Goal: Task Accomplishment & Management: Manage account settings

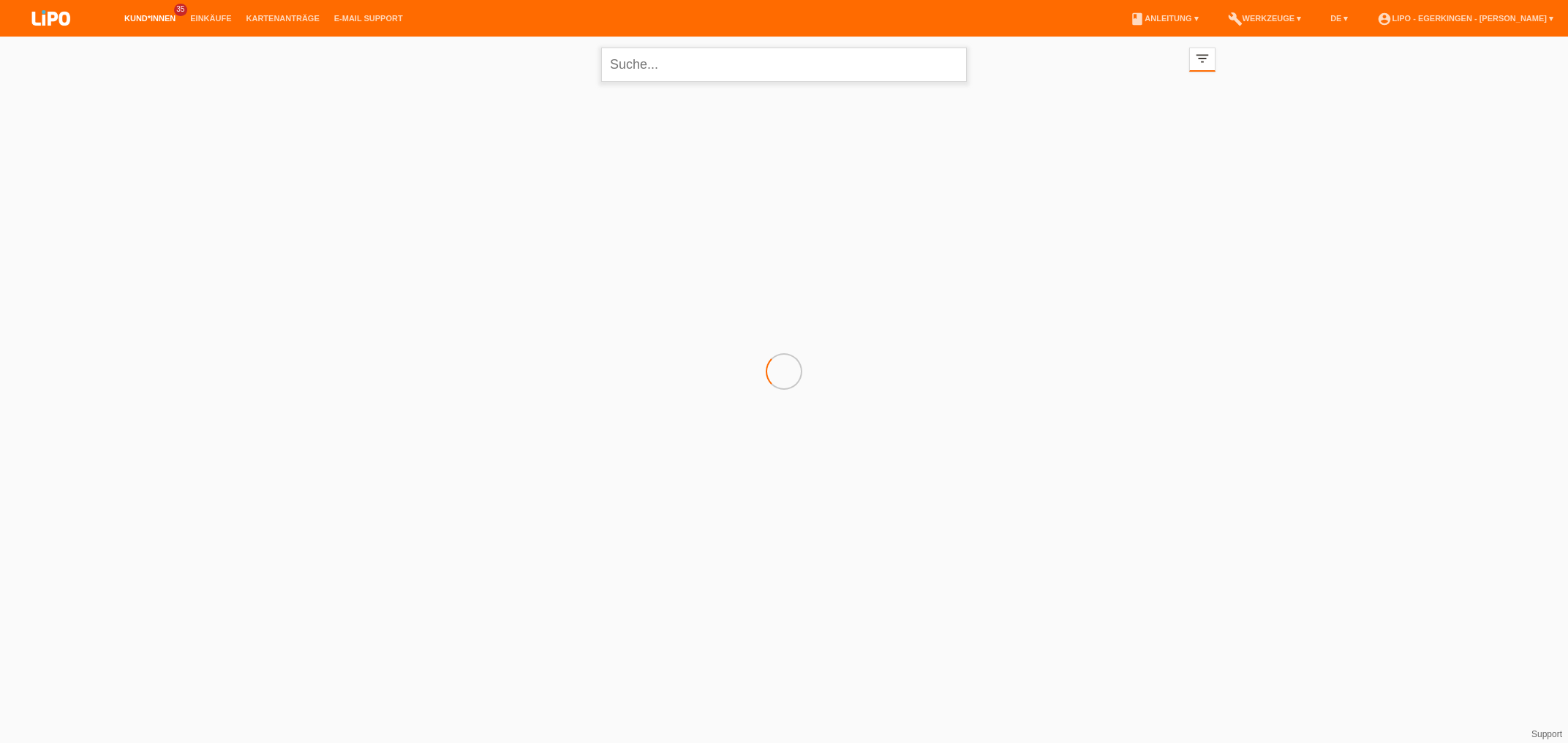
click at [692, 64] on input "text" at bounding box center [784, 65] width 365 height 35
type input "[PERSON_NAME]"
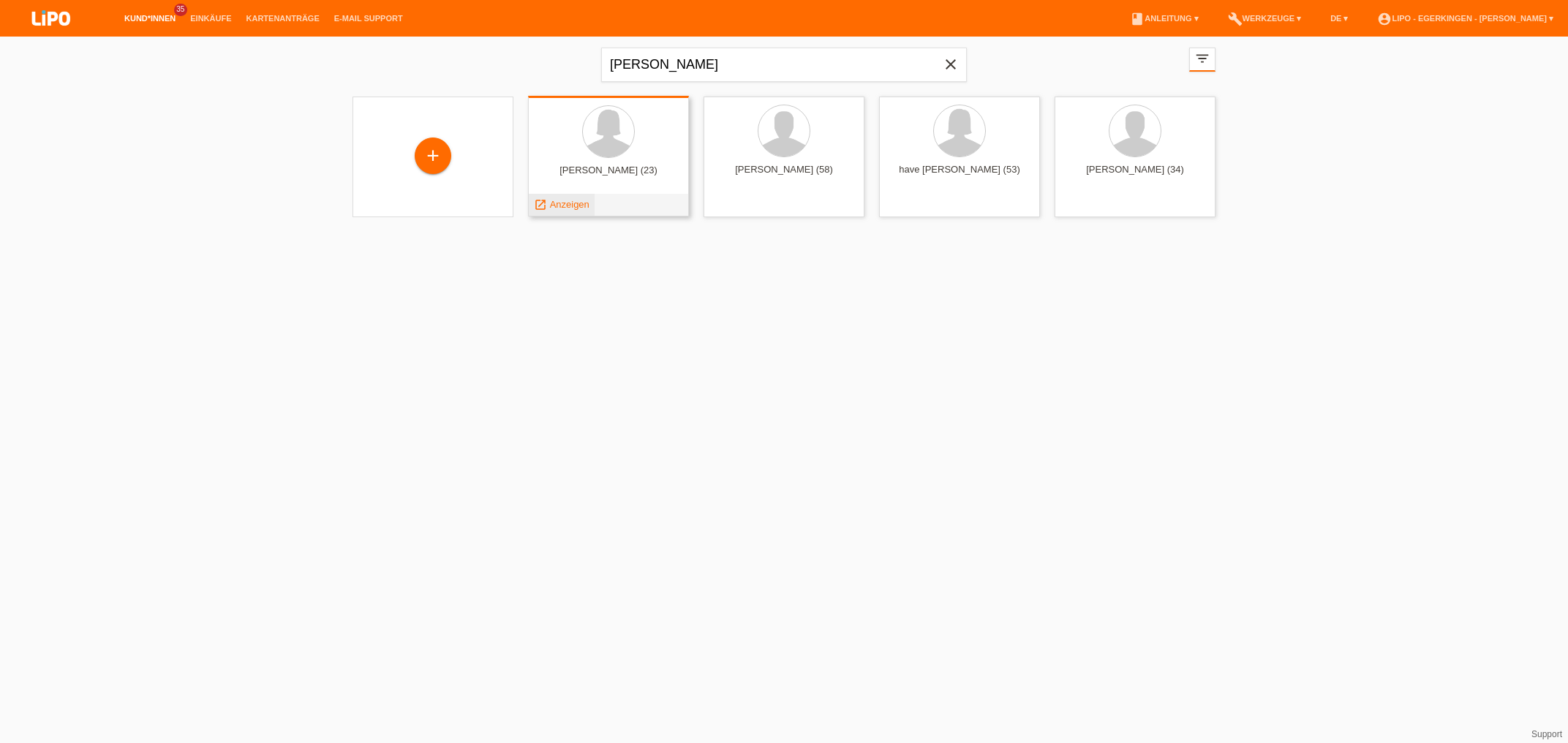
click at [577, 205] on span "Anzeigen" at bounding box center [569, 205] width 39 height 11
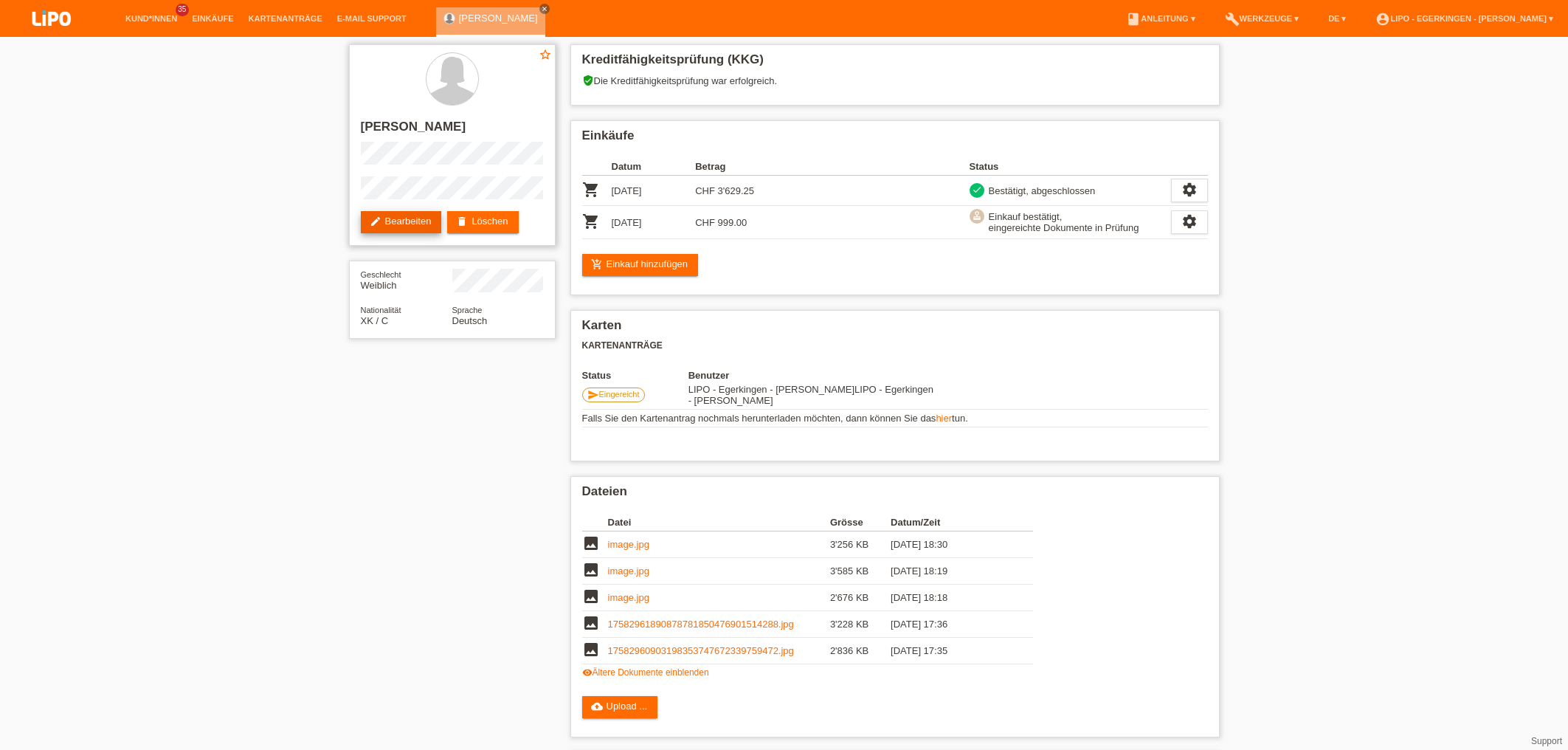
click at [410, 216] on link "edit Bearbeiten" at bounding box center [401, 222] width 81 height 22
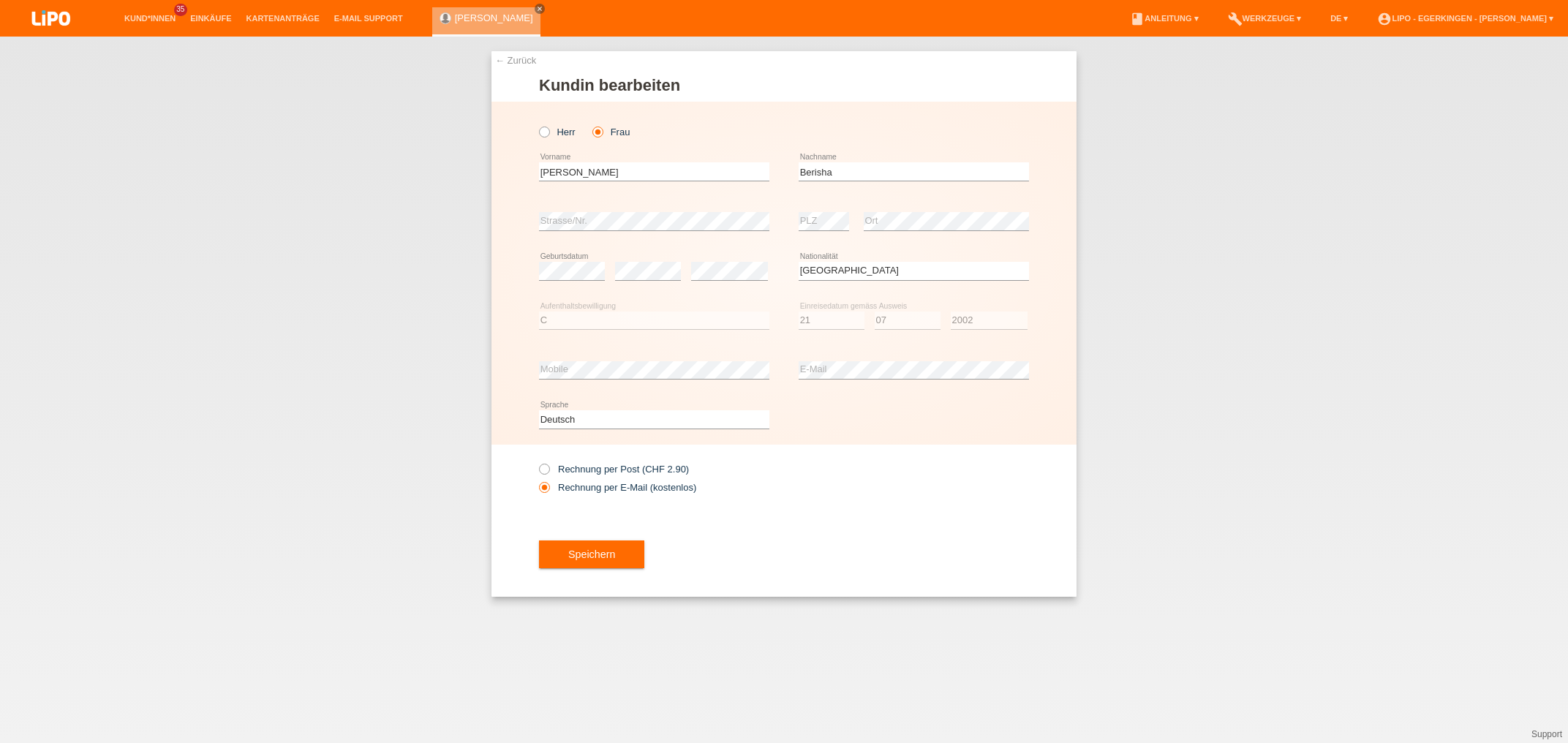
select select "XK"
select select "C"
select select "21"
select select "07"
select select "2002"
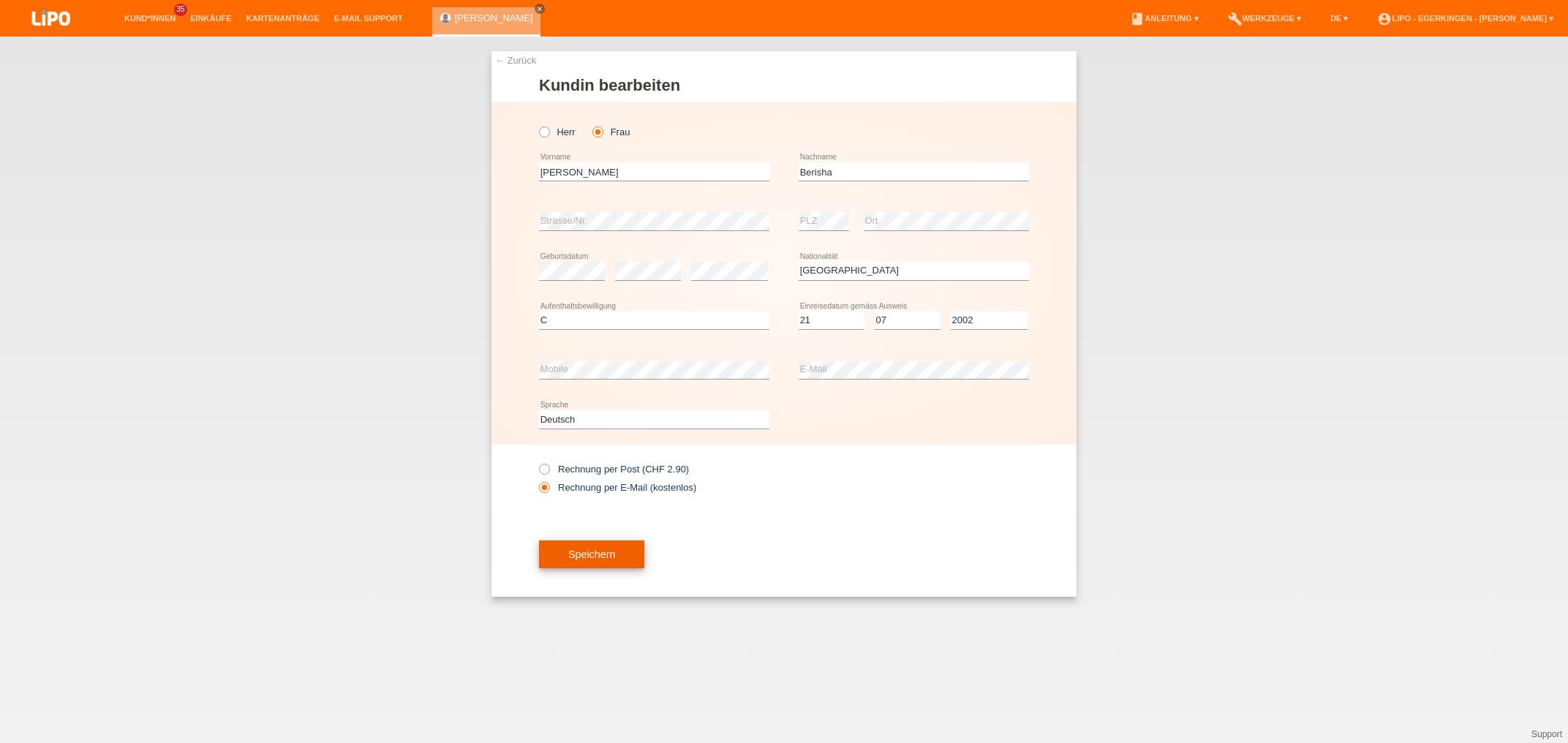
click at [562, 550] on button "Speichern" at bounding box center [591, 553] width 106 height 28
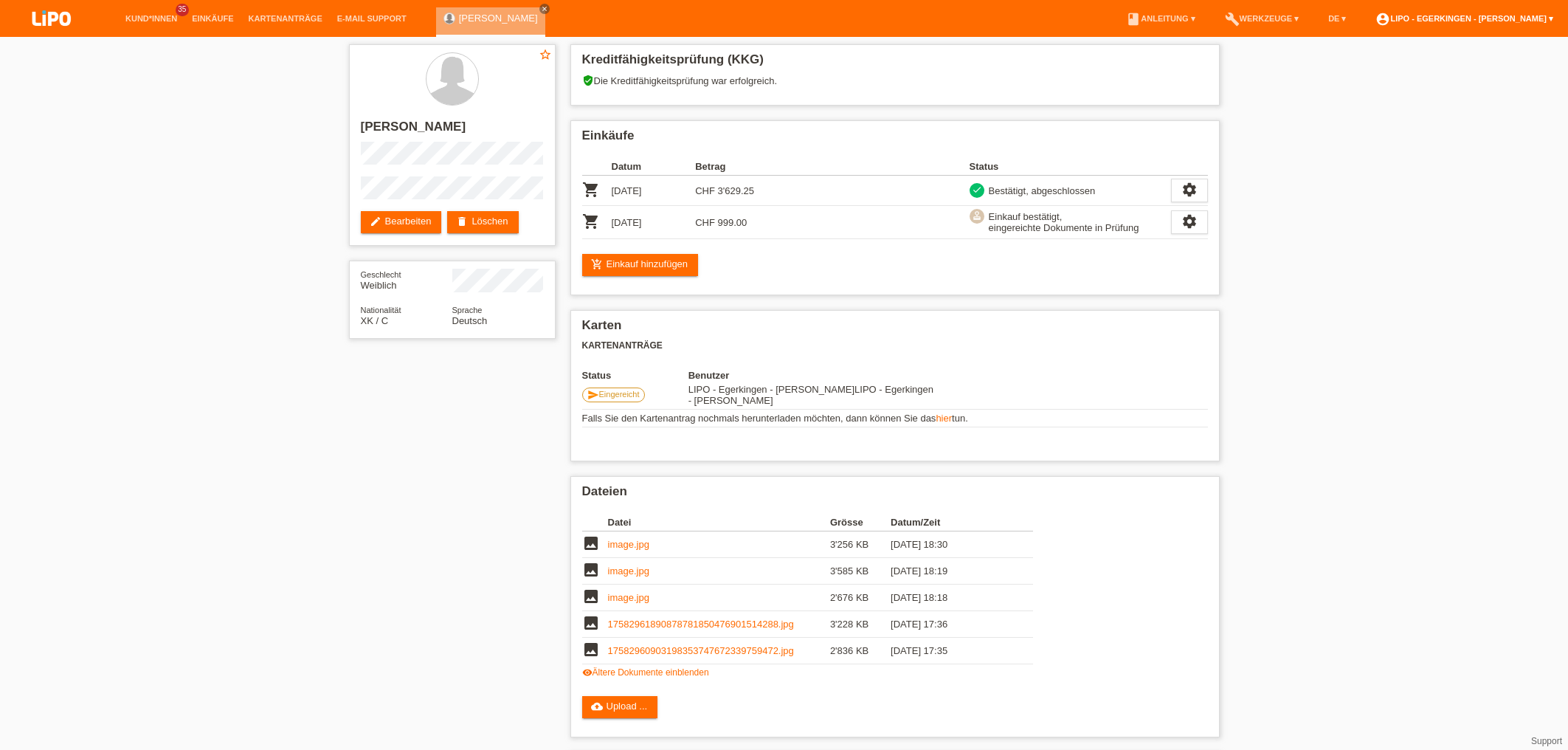
click at [1531, 16] on link "account_circle LIPO - Egerkingen - [PERSON_NAME] ▾" at bounding box center [1465, 18] width 192 height 9
click at [1527, 19] on link "account_circle LIPO - Egerkingen - [PERSON_NAME] ▾" at bounding box center [1465, 18] width 192 height 9
click at [1504, 21] on link "account_circle LIPO - Egerkingen - Nadja Schiller ▾" at bounding box center [1465, 18] width 192 height 9
click at [1398, 91] on div "Logout" at bounding box center [1461, 97] width 195 height 11
click at [1391, 91] on link "Logout" at bounding box center [1378, 97] width 29 height 11
